Goal: Task Accomplishment & Management: Manage account settings

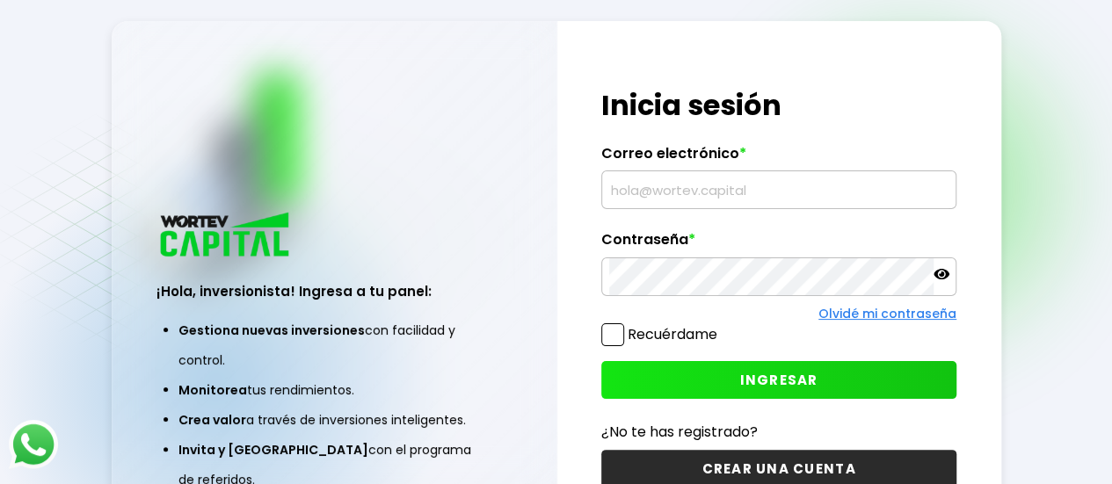
click at [872, 198] on input "text" at bounding box center [778, 189] width 339 height 37
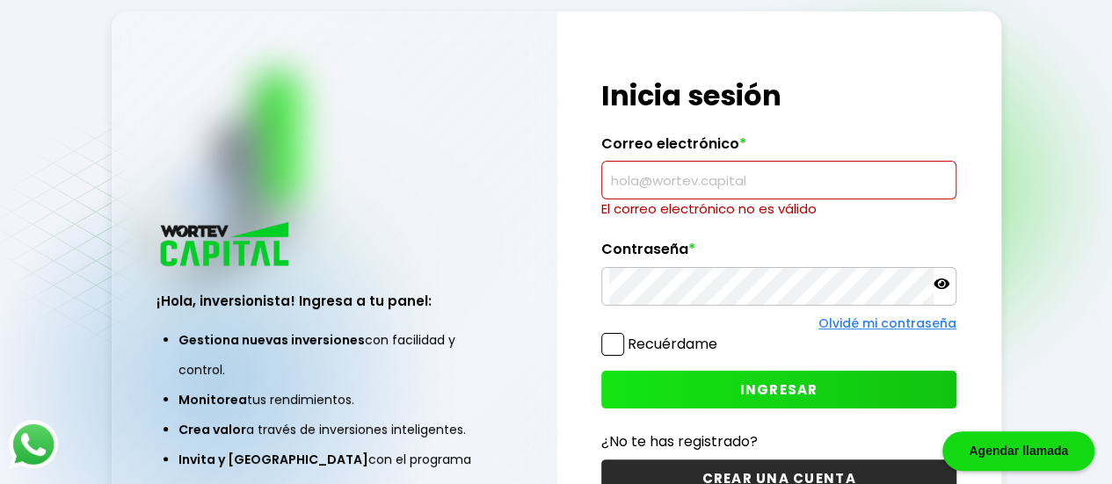
type input "[EMAIL_ADDRESS][DOMAIN_NAME]"
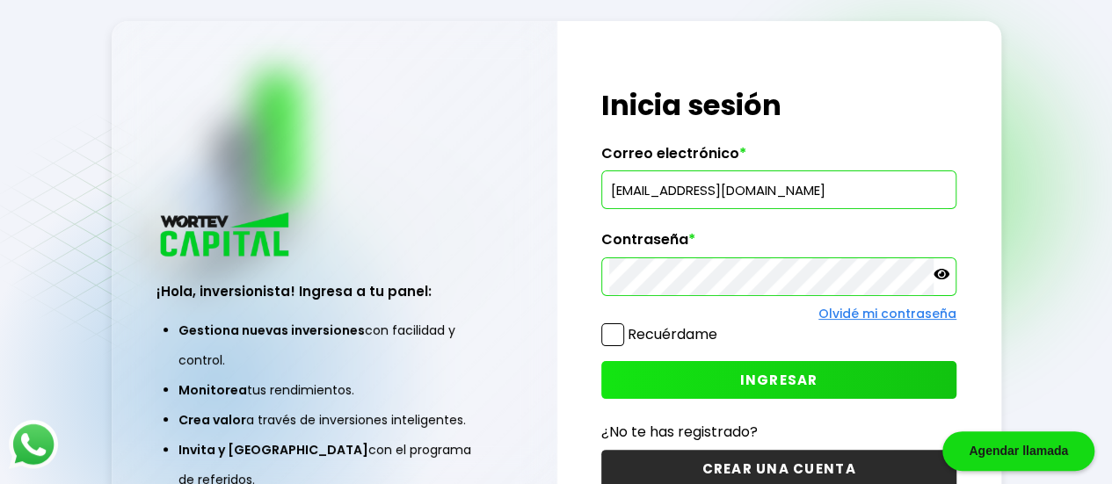
click at [628, 336] on label "Recuérdame" at bounding box center [673, 334] width 90 height 20
click at [721, 326] on input "Recuérdame" at bounding box center [721, 326] width 0 height 0
click at [627, 375] on button "INGRESAR" at bounding box center [778, 380] width 355 height 38
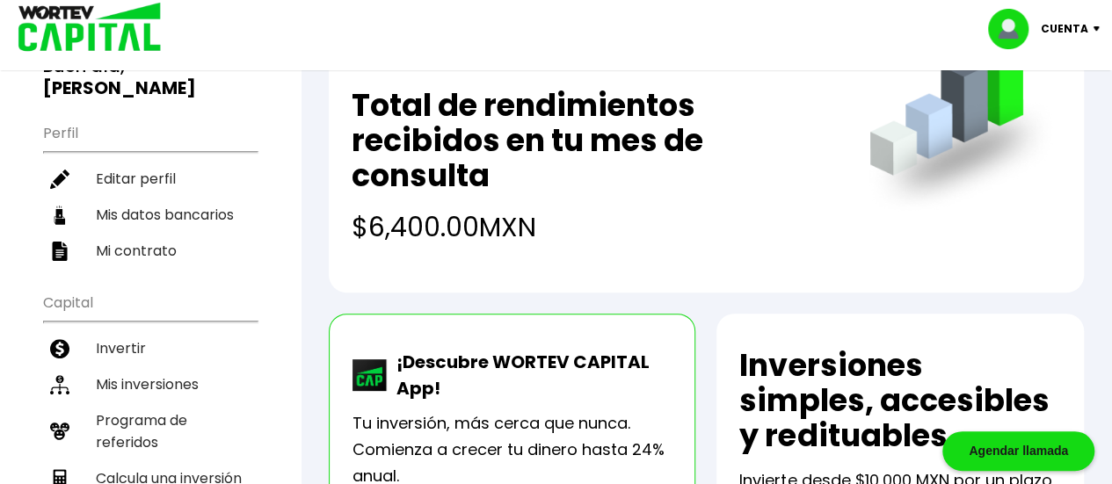
scroll to position [155, 0]
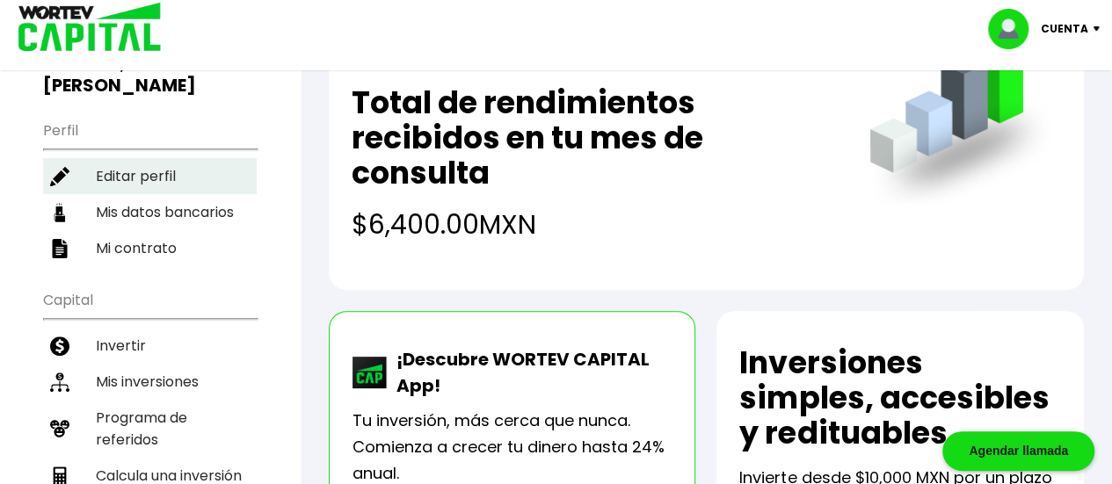
click at [99, 158] on li "Editar perfil" at bounding box center [150, 176] width 214 height 36
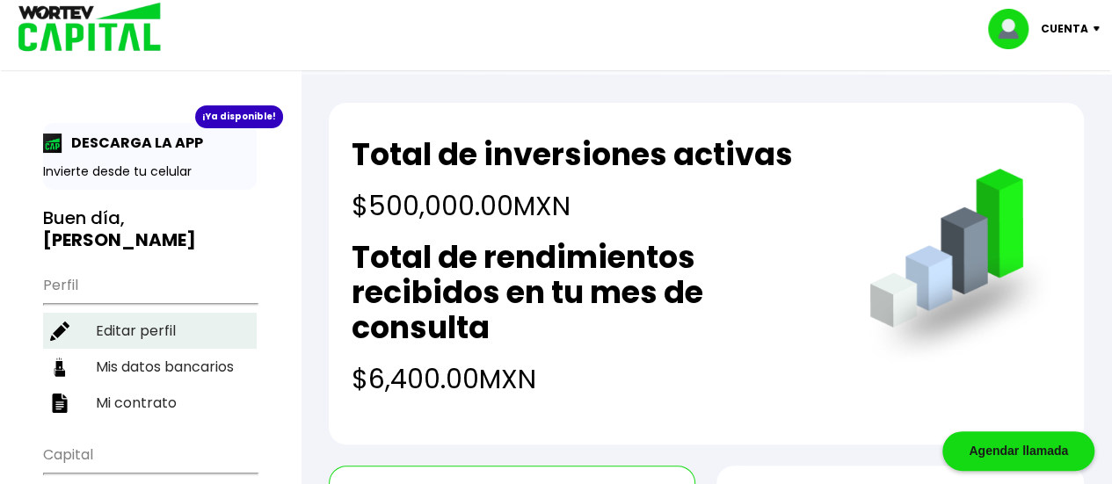
select select "Hombre"
select select "Posgrado"
select select "MX"
select select "Banorte"
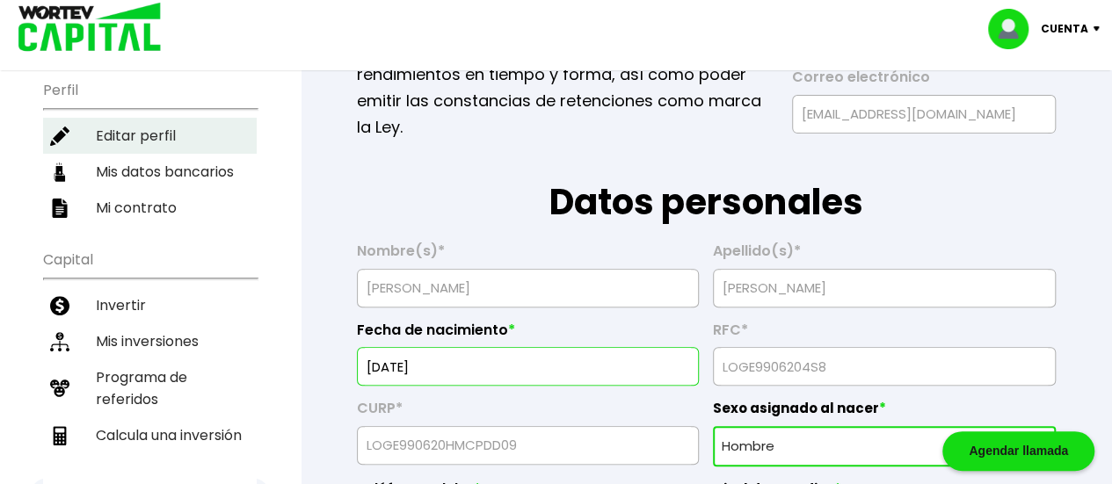
scroll to position [205, 0]
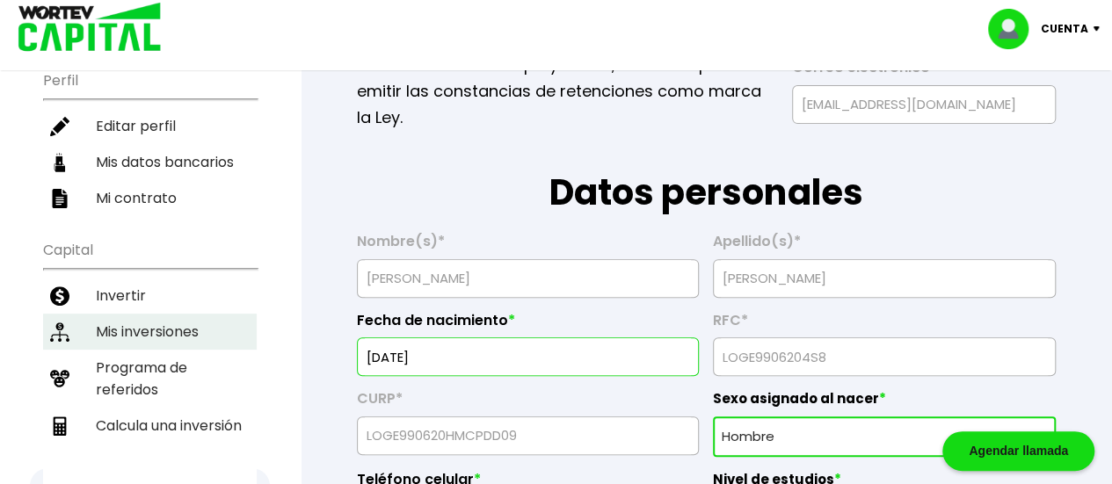
click at [108, 314] on li "Mis inversiones" at bounding box center [150, 332] width 214 height 36
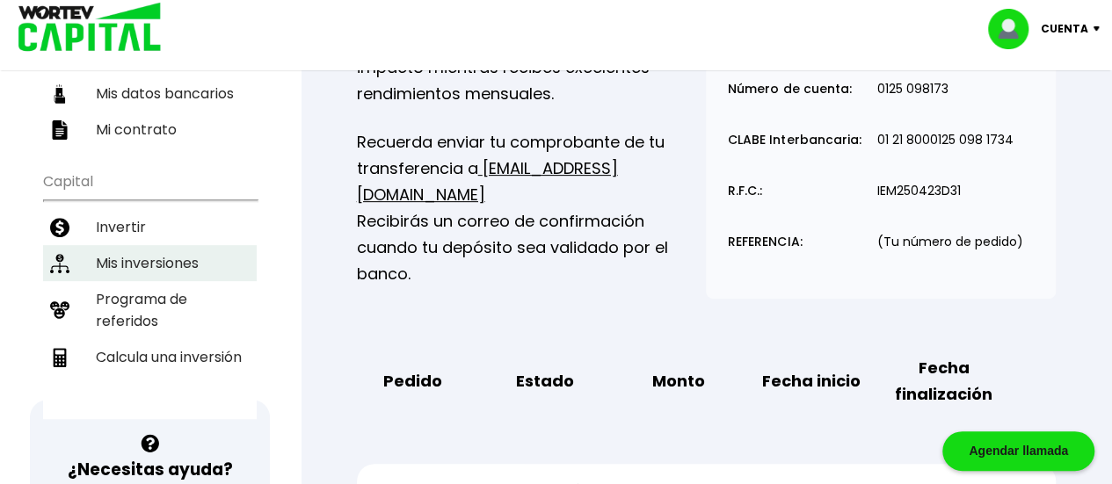
scroll to position [284, 0]
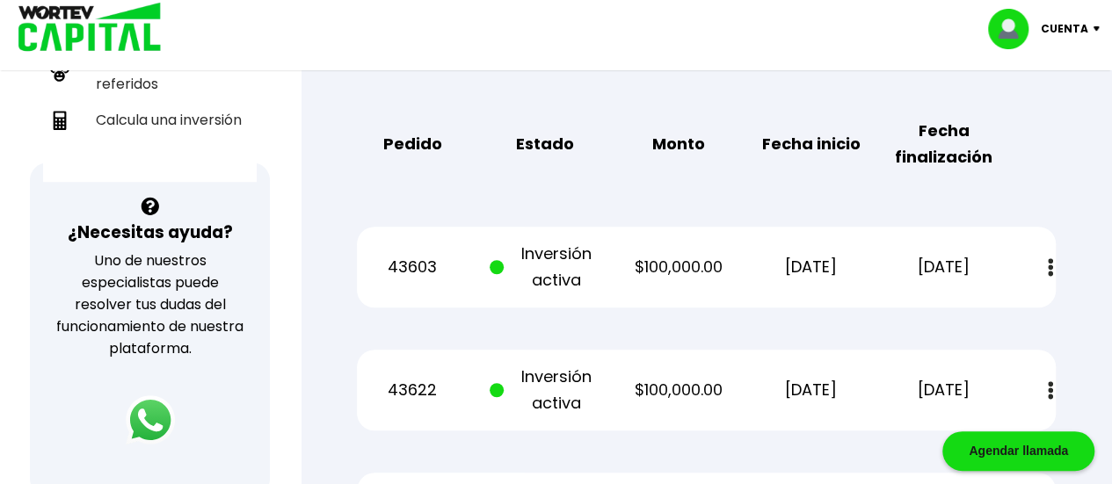
click at [1034, 164] on div "Pedido Estado Monto Fecha inicio Fecha finalización" at bounding box center [706, 144] width 699 height 81
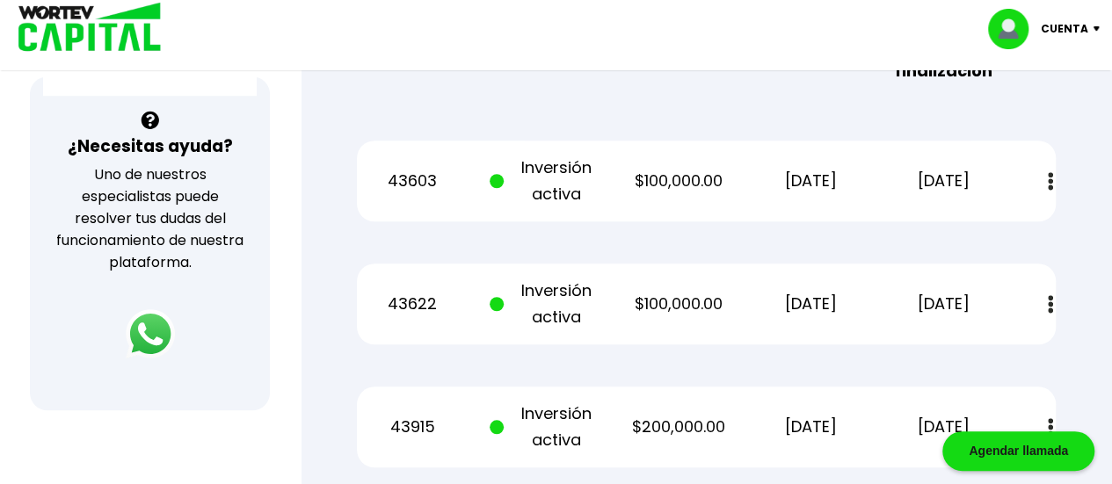
scroll to position [594, 0]
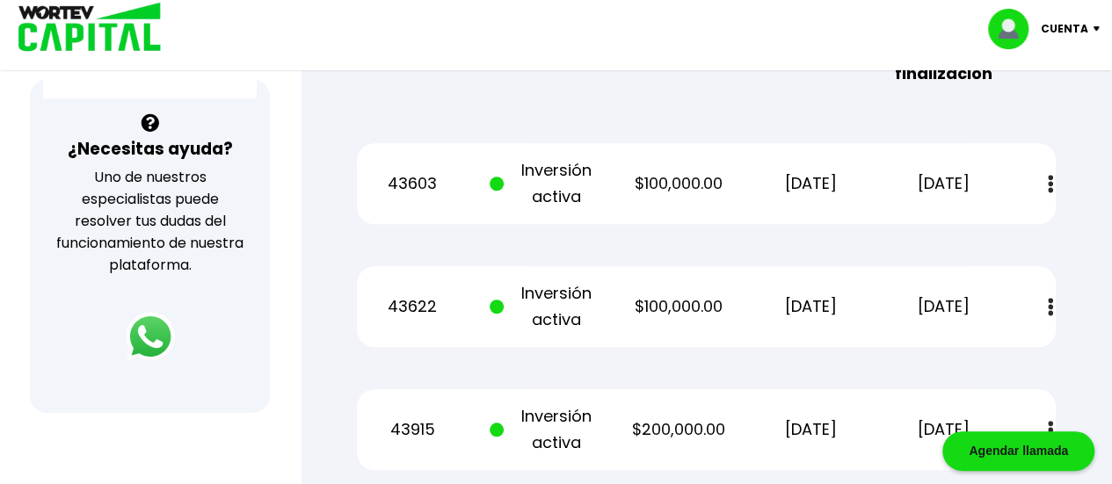
click at [502, 199] on span at bounding box center [501, 183] width 22 height 53
click at [1051, 190] on img at bounding box center [1050, 184] width 5 height 18
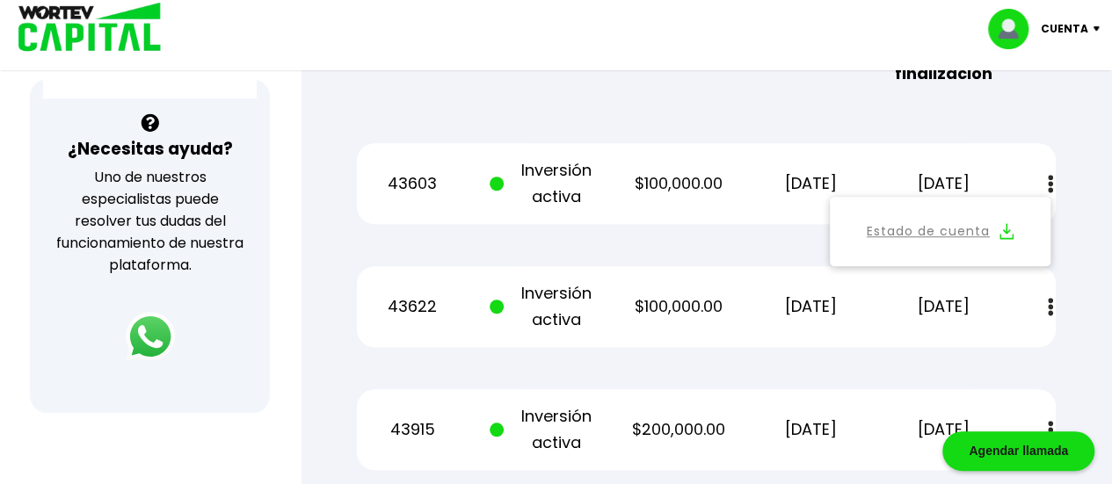
click at [968, 225] on link "Estado de cuenta" at bounding box center [928, 232] width 123 height 22
